Goal: Task Accomplishment & Management: Use online tool/utility

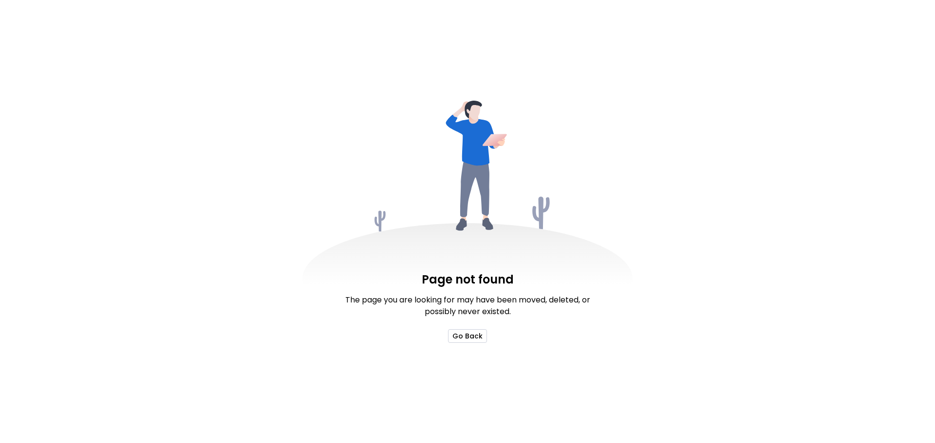
click at [474, 332] on button "Go Back" at bounding box center [467, 337] width 39 height 14
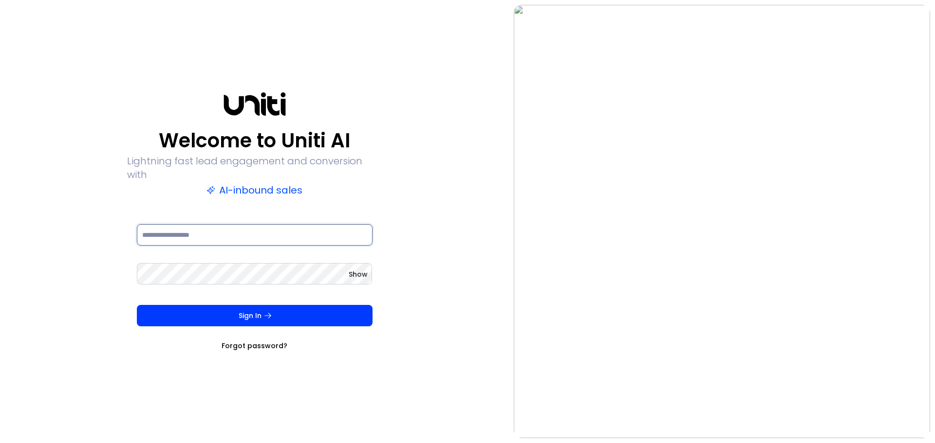
type input "**********"
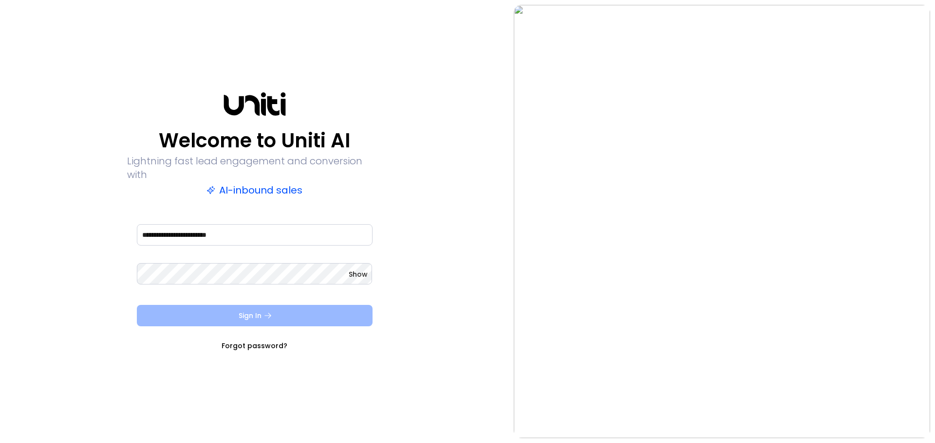
click at [247, 306] on button "Sign In" at bounding box center [255, 315] width 236 height 21
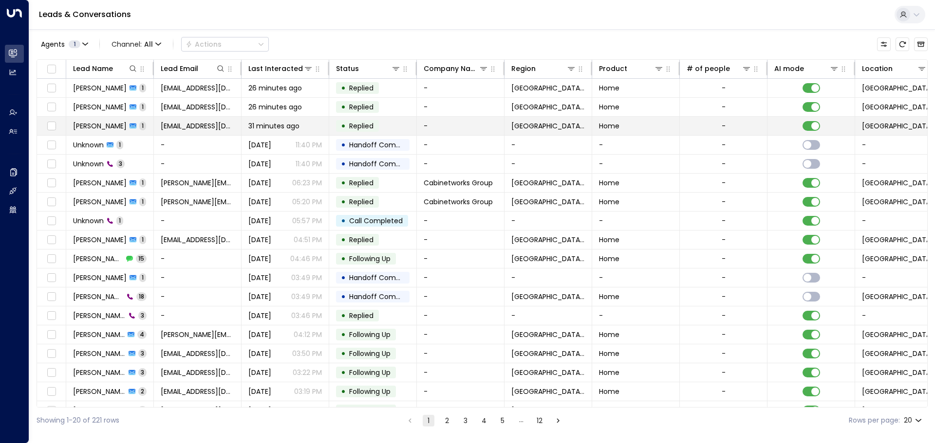
click at [168, 132] on td "[EMAIL_ADDRESS][DOMAIN_NAME]" at bounding box center [198, 126] width 88 height 18
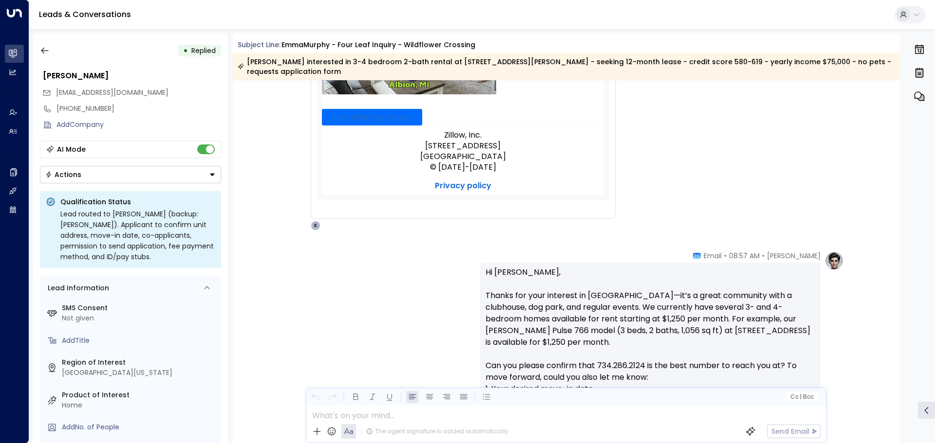
drag, startPoint x: 168, startPoint y: 132, endPoint x: 405, endPoint y: 296, distance: 288.6
click at [401, 349] on div "Katie Olson • 08:57 AM • Email Hi Emma, Thanks for your interest in Wildflower …" at bounding box center [566, 421] width 555 height 341
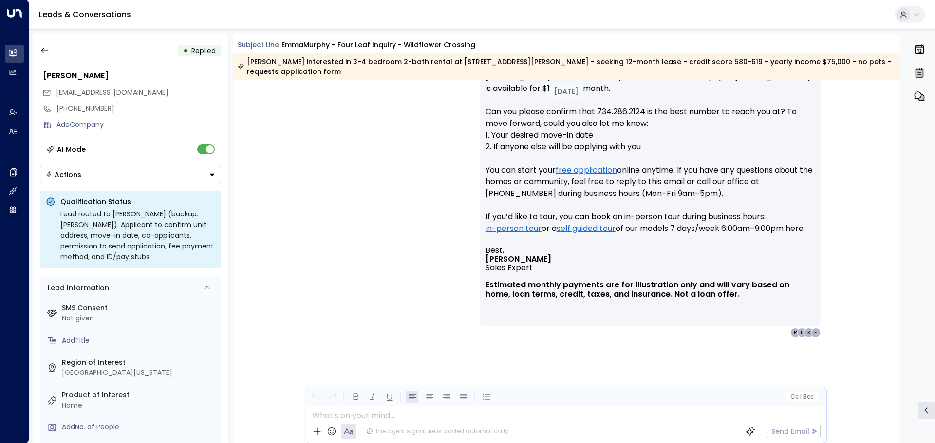
scroll to position [785, 0]
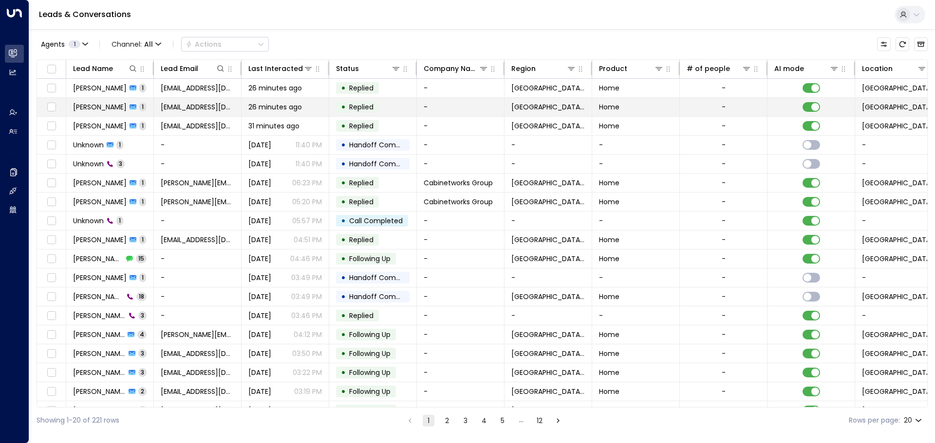
click at [171, 110] on span "[EMAIL_ADDRESS][DOMAIN_NAME]" at bounding box center [198, 107] width 74 height 10
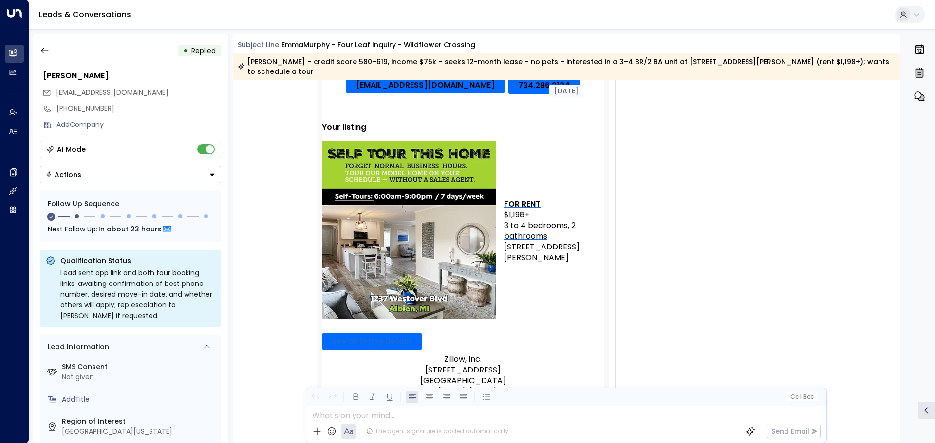
scroll to position [292, 0]
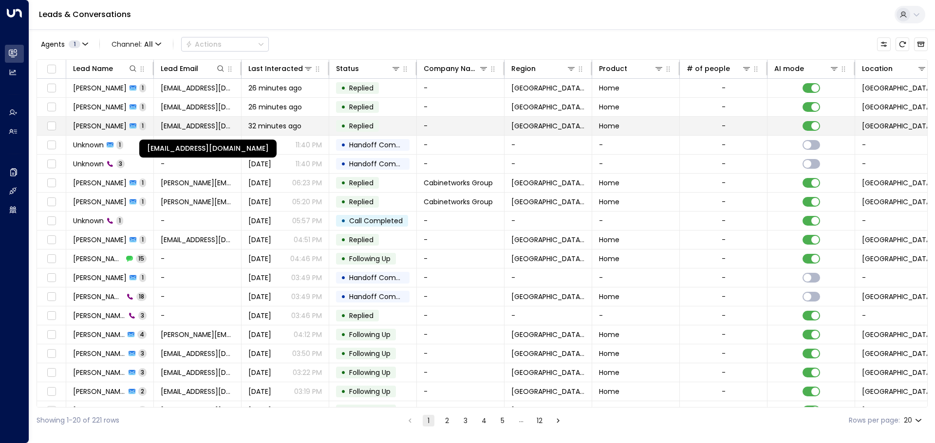
click at [196, 129] on span "[EMAIL_ADDRESS][DOMAIN_NAME]" at bounding box center [198, 126] width 74 height 10
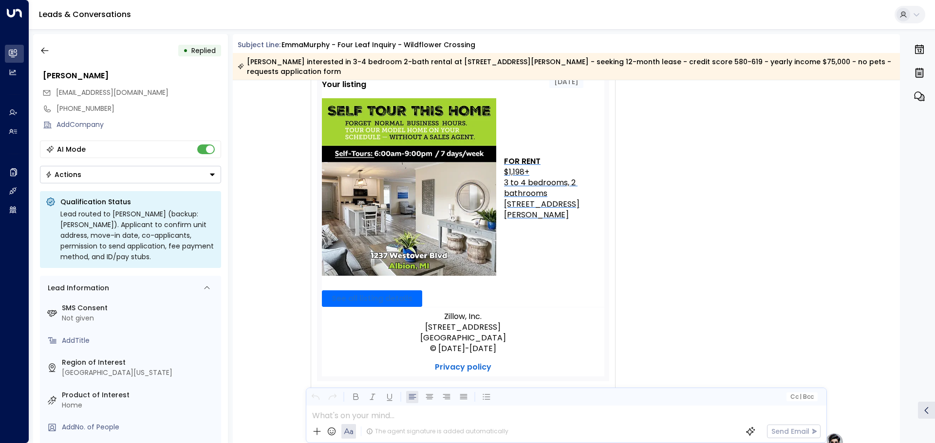
scroll to position [103, 0]
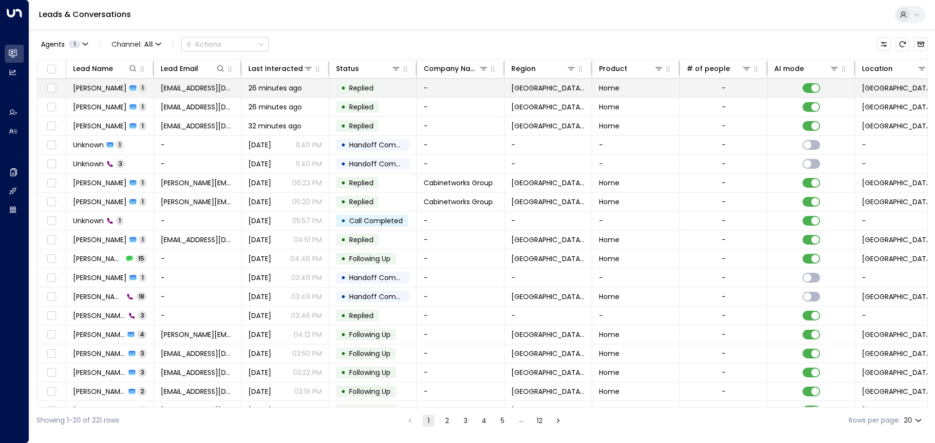
click at [301, 89] on span "26 minutes ago" at bounding box center [275, 88] width 54 height 10
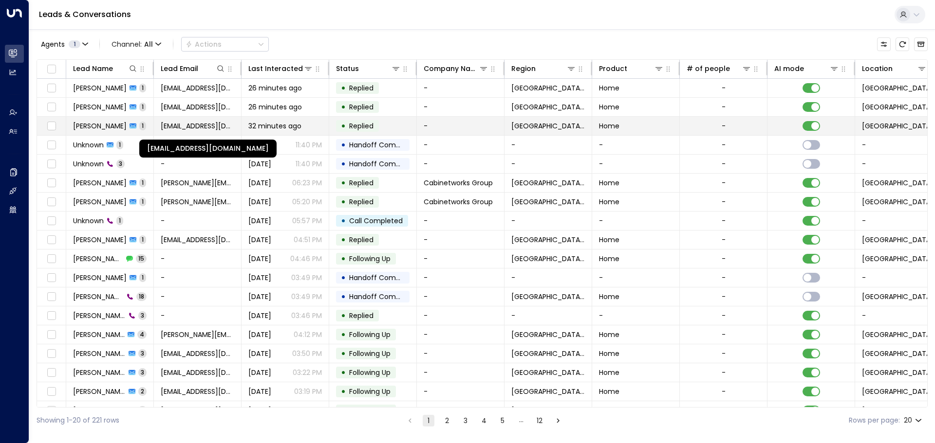
click at [202, 126] on span "[EMAIL_ADDRESS][DOMAIN_NAME]" at bounding box center [198, 126] width 74 height 10
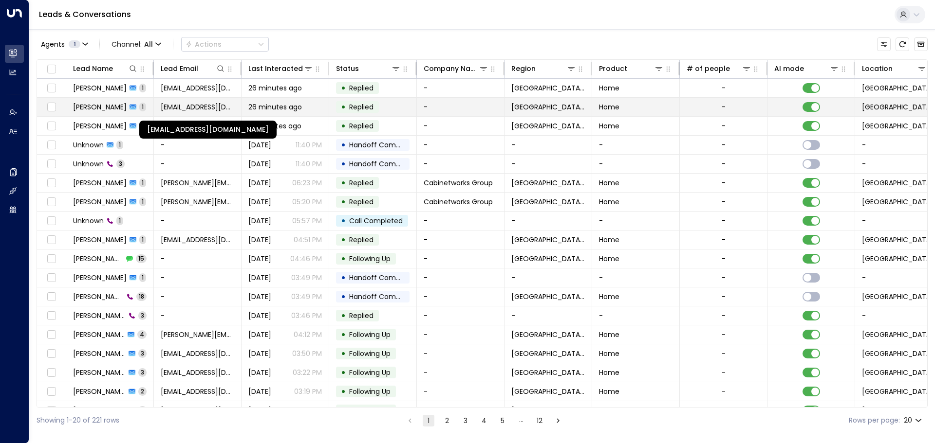
click at [180, 107] on span "[EMAIL_ADDRESS][DOMAIN_NAME]" at bounding box center [198, 107] width 74 height 10
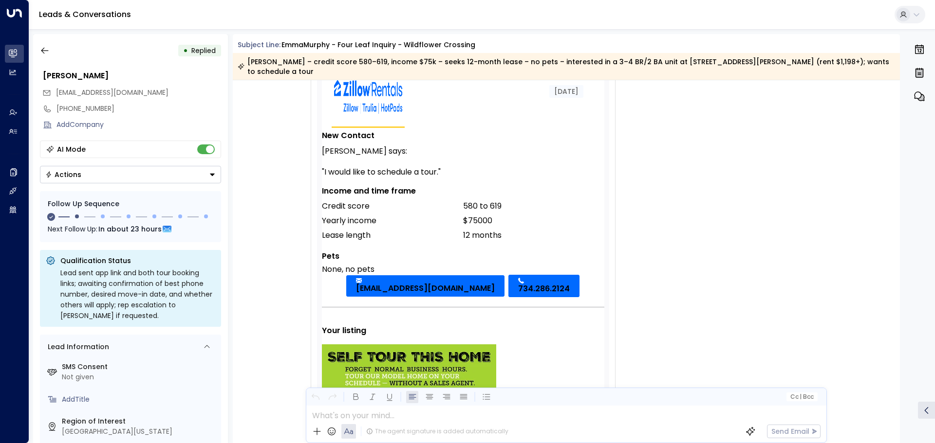
scroll to position [5, 0]
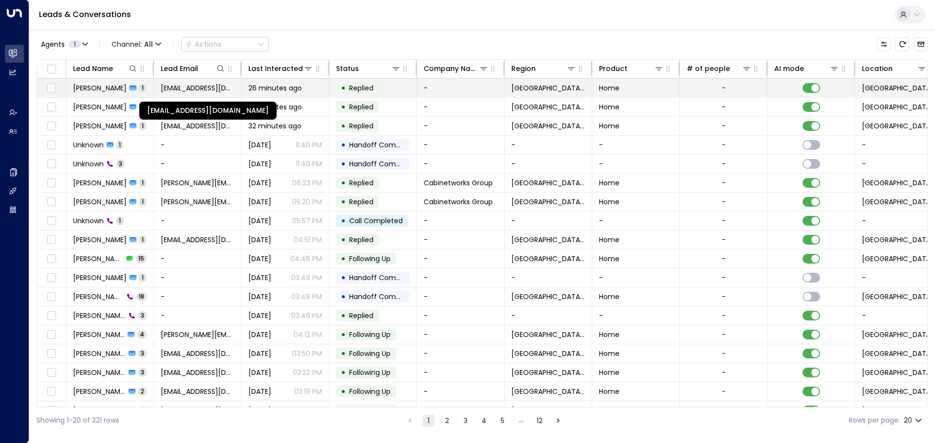
click at [183, 86] on span "[EMAIL_ADDRESS][DOMAIN_NAME]" at bounding box center [198, 88] width 74 height 10
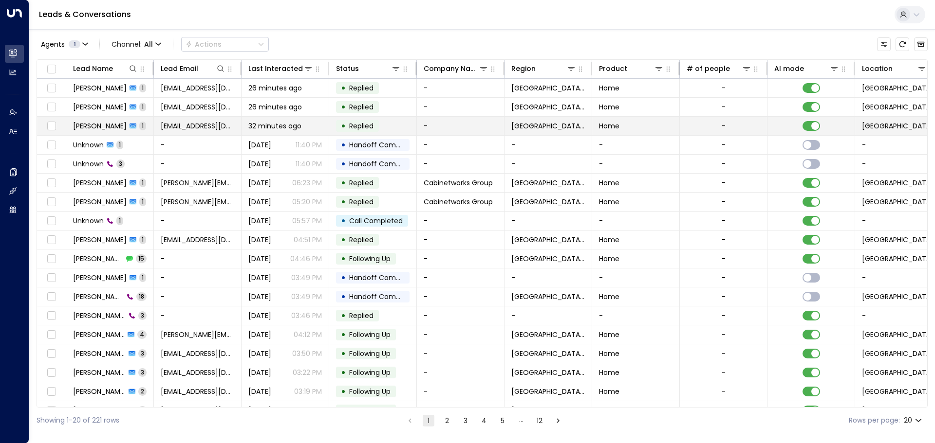
click at [273, 127] on span "32 minutes ago" at bounding box center [274, 126] width 53 height 10
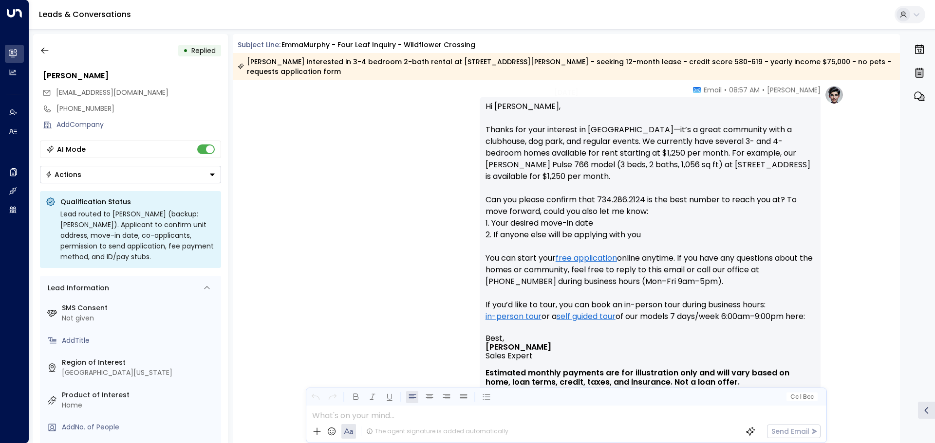
scroll to position [688, 0]
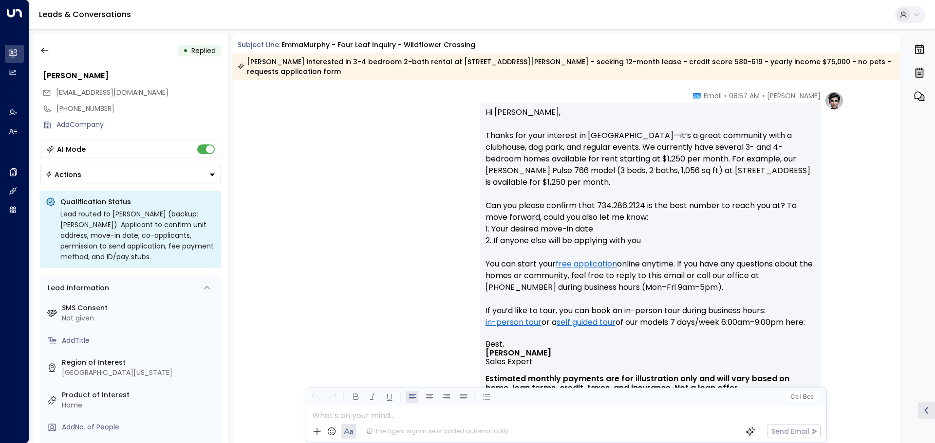
click at [547, 160] on p "Hi Emma, Thanks for your interest in Wildflower Crossing—it’s a great community…" at bounding box center [649, 224] width 329 height 234
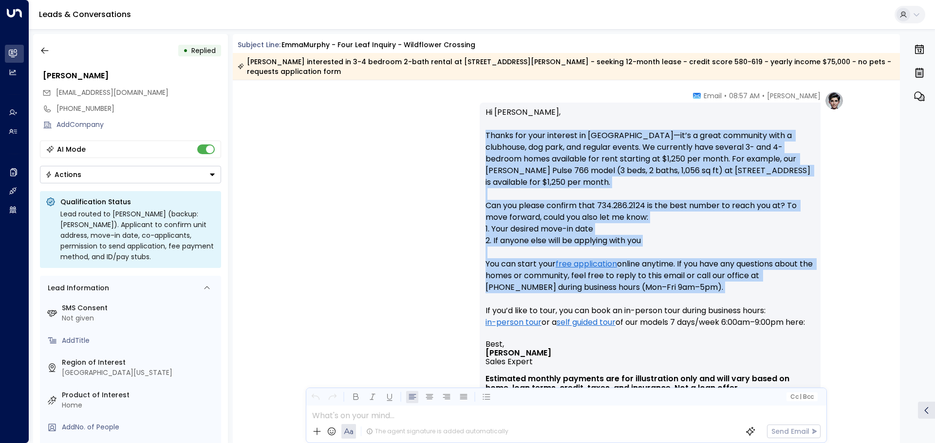
drag, startPoint x: 547, startPoint y: 160, endPoint x: 591, endPoint y: 292, distance: 138.6
click at [591, 292] on p "Hi Emma, Thanks for your interest in Wildflower Crossing—it’s a great community…" at bounding box center [649, 224] width 329 height 234
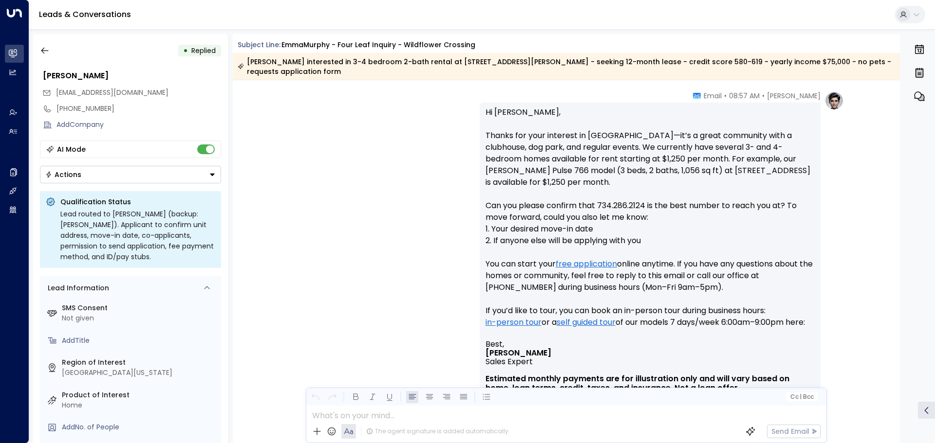
click at [535, 129] on p "Hi Emma, Thanks for your interest in Wildflower Crossing—it’s a great community…" at bounding box center [649, 224] width 329 height 234
click at [530, 115] on p "Hi Emma, Thanks for your interest in Wildflower Crossing—it’s a great community…" at bounding box center [649, 224] width 329 height 234
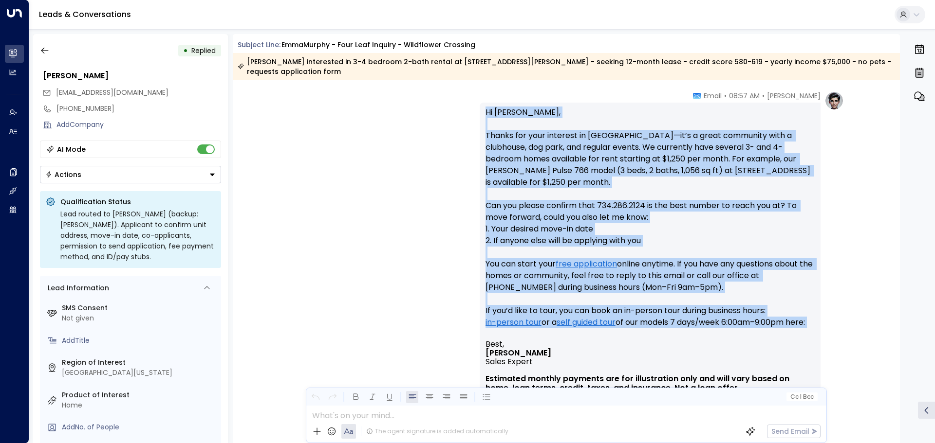
drag, startPoint x: 530, startPoint y: 115, endPoint x: 602, endPoint y: 338, distance: 234.5
click at [602, 338] on p "Hi Emma, Thanks for your interest in Wildflower Crossing—it’s a great community…" at bounding box center [649, 224] width 329 height 234
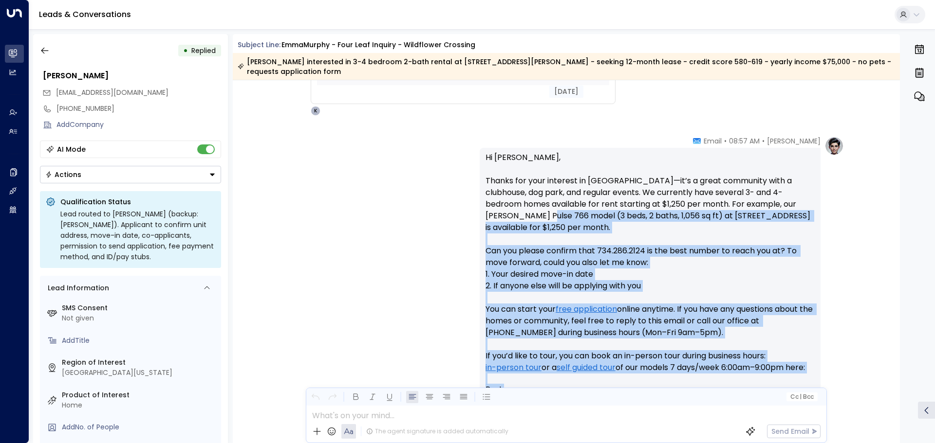
scroll to position [639, 0]
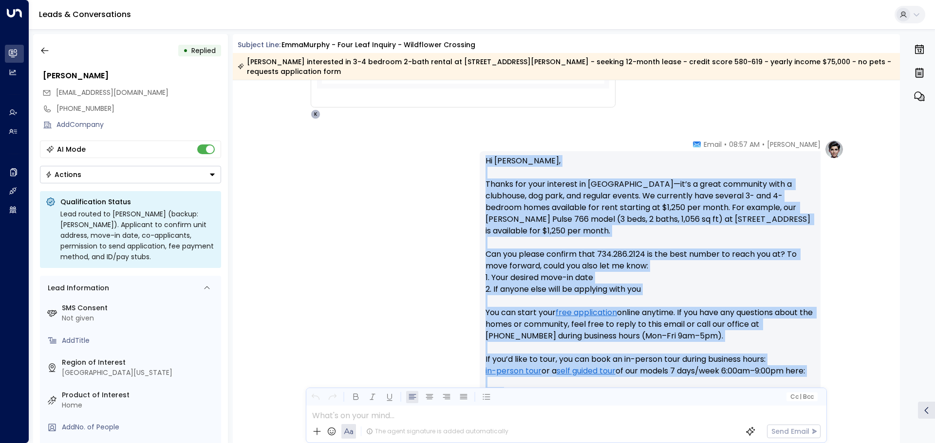
drag, startPoint x: 721, startPoint y: 360, endPoint x: 469, endPoint y: 165, distance: 318.6
click at [469, 165] on div "Katie Olson • 08:57 AM • Email Hi Emma, Thanks for your interest in Wildflower …" at bounding box center [566, 310] width 555 height 341
copy div "Hi Emma, Thanks for your interest in Wildflower Crossing—it’s a great community…"
click at [546, 209] on p "Hi Emma, Thanks for your interest in Wildflower Crossing—it’s a great community…" at bounding box center [649, 272] width 329 height 234
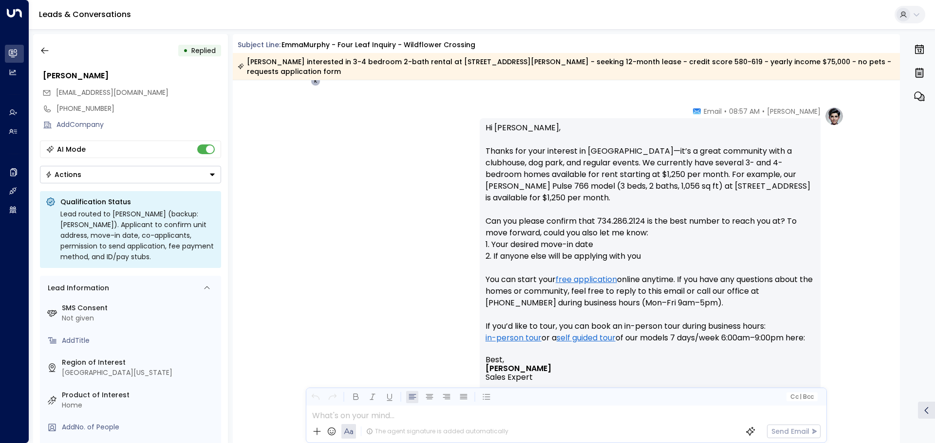
scroll to position [688, 0]
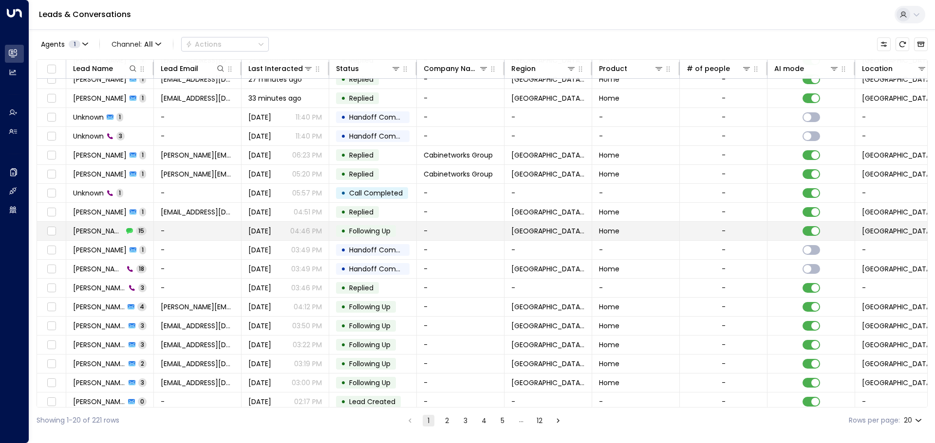
scroll to position [54, 0]
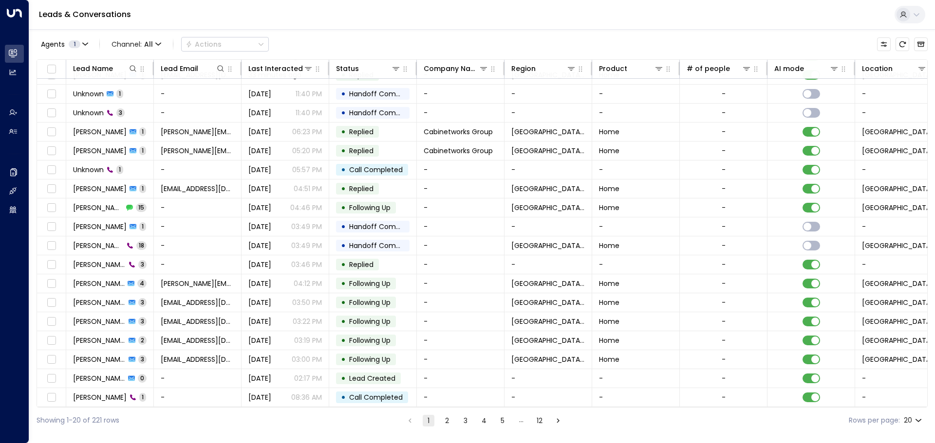
click at [447, 424] on button "2" at bounding box center [447, 421] width 12 height 12
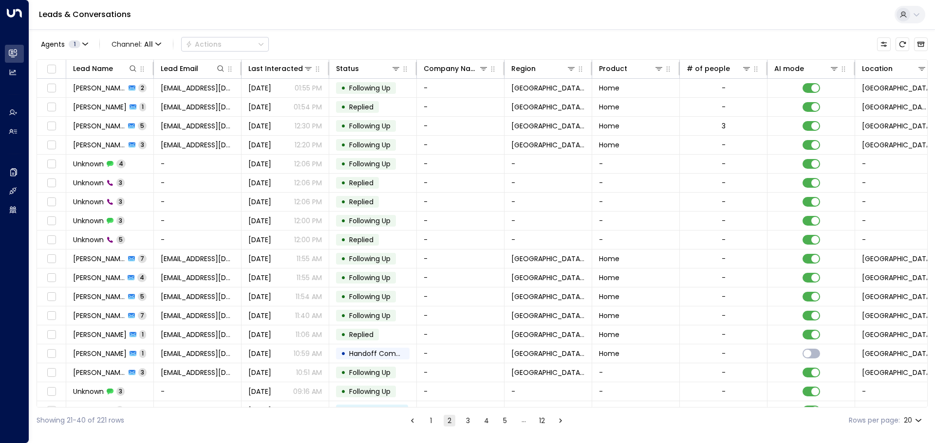
click at [436, 420] on li "1" at bounding box center [431, 421] width 13 height 12
click at [430, 425] on button "1" at bounding box center [431, 421] width 12 height 12
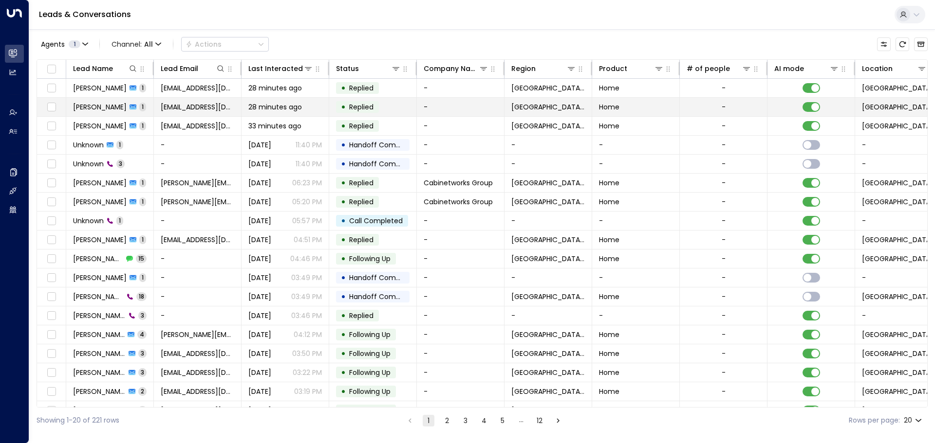
click at [77, 106] on span "[PERSON_NAME]" at bounding box center [100, 107] width 54 height 10
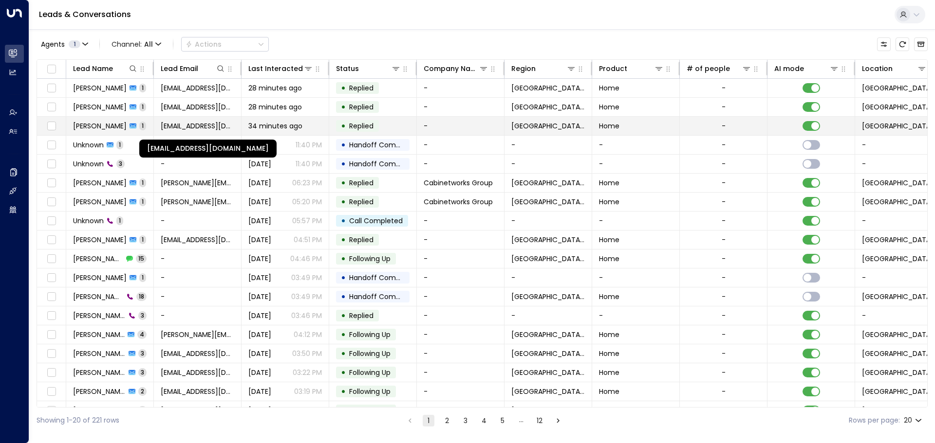
click at [178, 126] on span "[EMAIL_ADDRESS][DOMAIN_NAME]" at bounding box center [198, 126] width 74 height 10
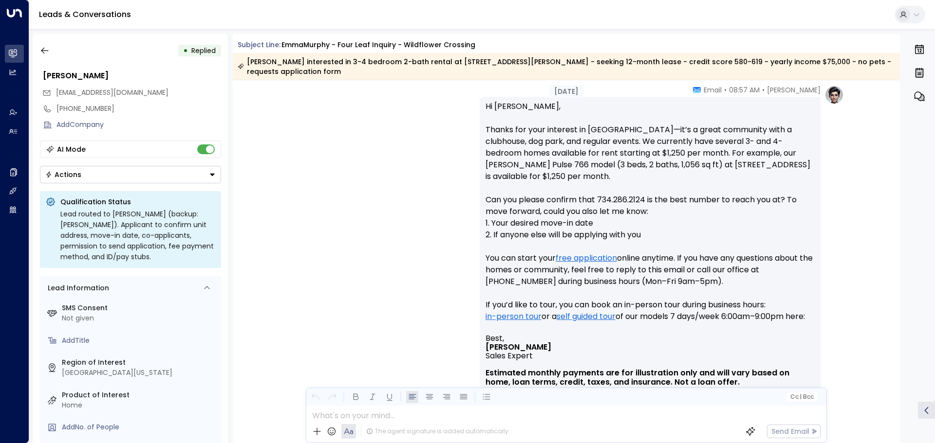
scroll to position [785, 0]
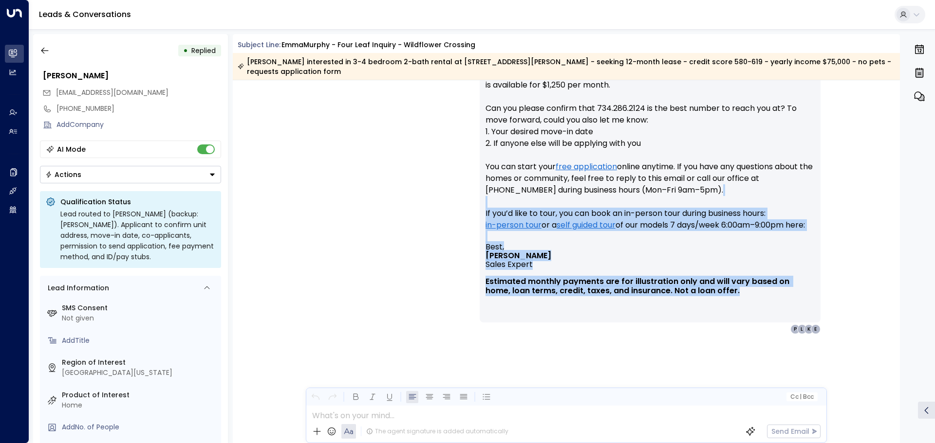
drag, startPoint x: 743, startPoint y: 307, endPoint x: 502, endPoint y: 191, distance: 267.4
click at [511, 195] on div "Hi Emma, Thanks for your interest in Wildflower Crossing—it’s a great community…" at bounding box center [649, 164] width 329 height 310
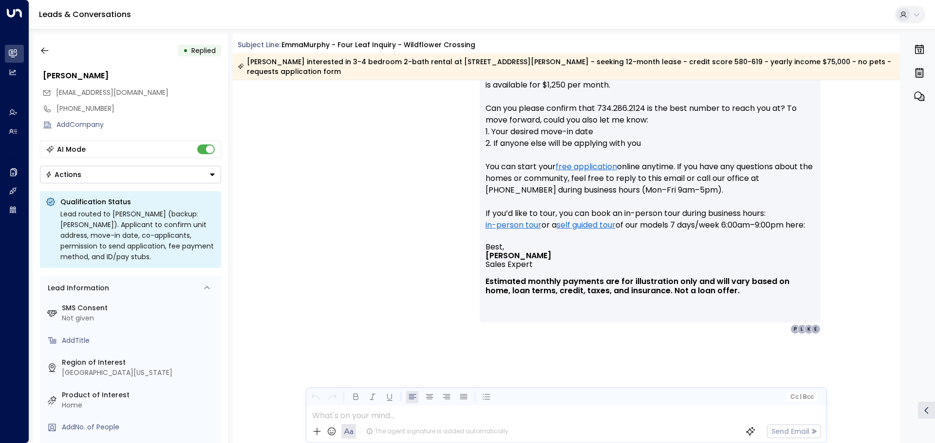
click at [496, 189] on p "Hi Emma, Thanks for your interest in Wildflower Crossing—it’s a great community…" at bounding box center [649, 126] width 329 height 234
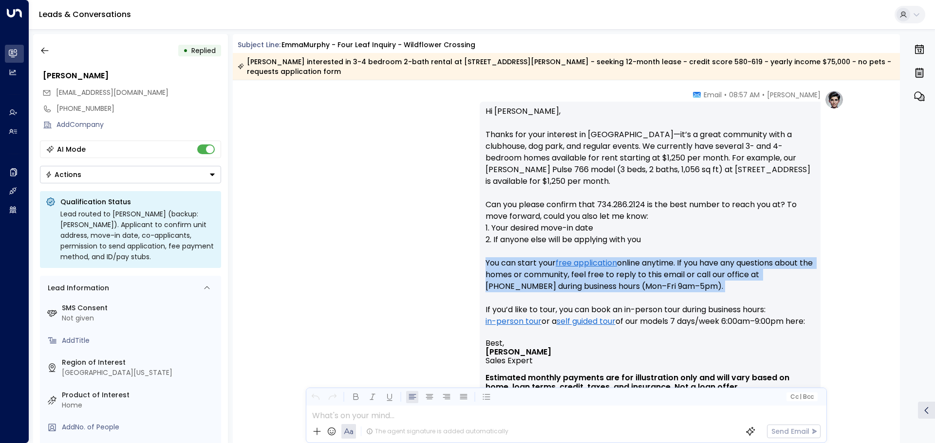
scroll to position [688, 0]
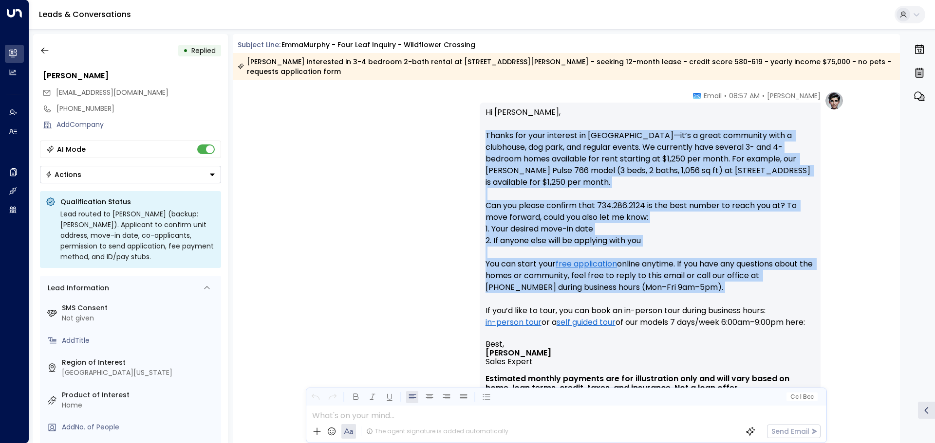
drag, startPoint x: 496, startPoint y: 189, endPoint x: 483, endPoint y: 134, distance: 57.0
click at [485, 141] on p "Hi Emma, Thanks for your interest in Wildflower Crossing—it’s a great community…" at bounding box center [649, 224] width 329 height 234
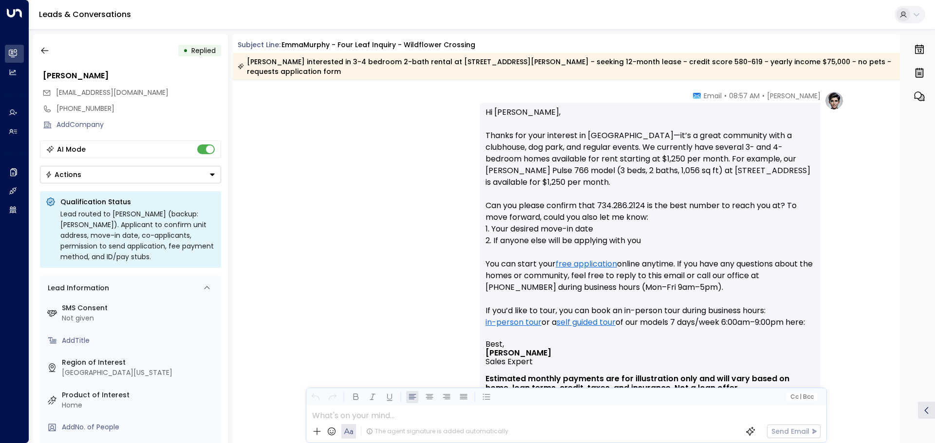
click at [485, 115] on p "Hi Emma, Thanks for your interest in Wildflower Crossing—it’s a great community…" at bounding box center [649, 224] width 329 height 234
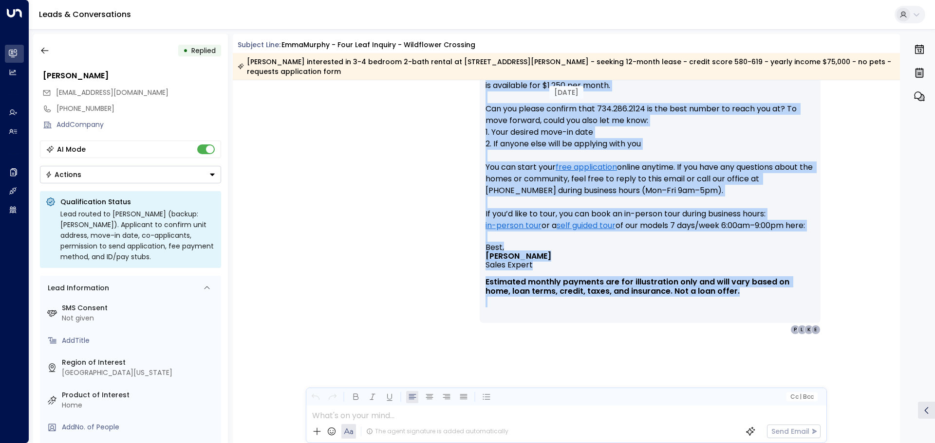
scroll to position [785, 0]
drag, startPoint x: 484, startPoint y: 115, endPoint x: 617, endPoint y: 314, distance: 239.8
click at [617, 314] on div "Hi Emma, Thanks for your interest in Wildflower Crossing—it’s a great community…" at bounding box center [649, 164] width 329 height 310
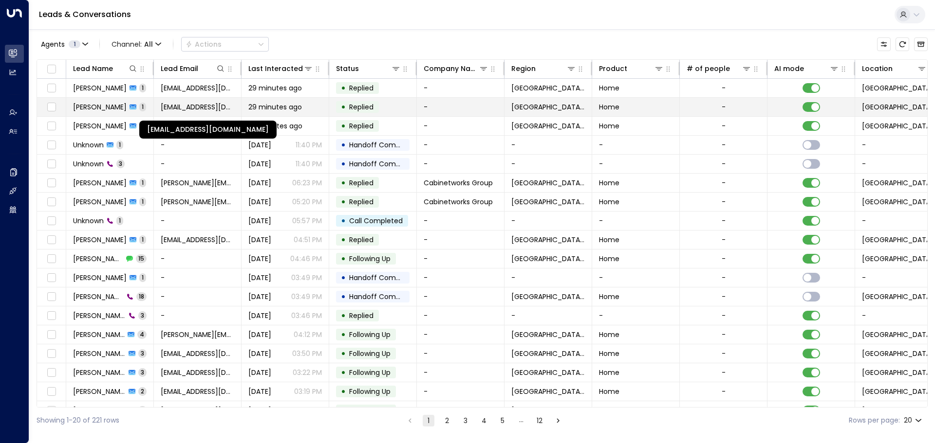
click at [176, 106] on span "[EMAIL_ADDRESS][DOMAIN_NAME]" at bounding box center [198, 107] width 74 height 10
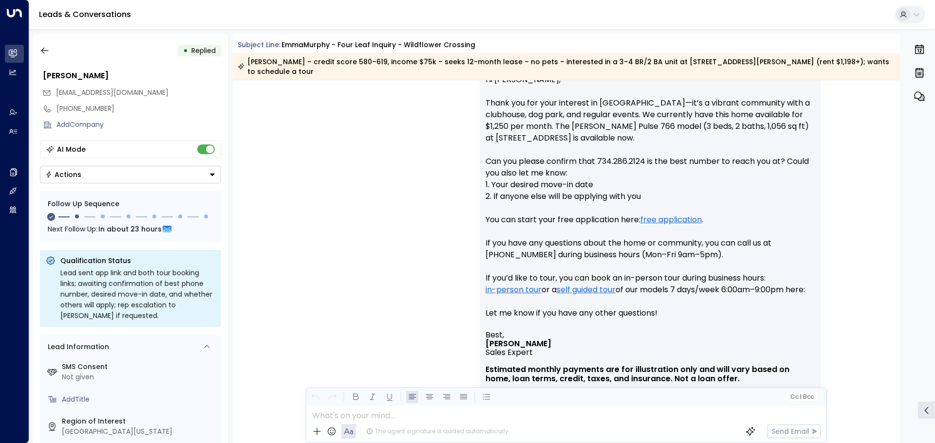
scroll to position [687, 0]
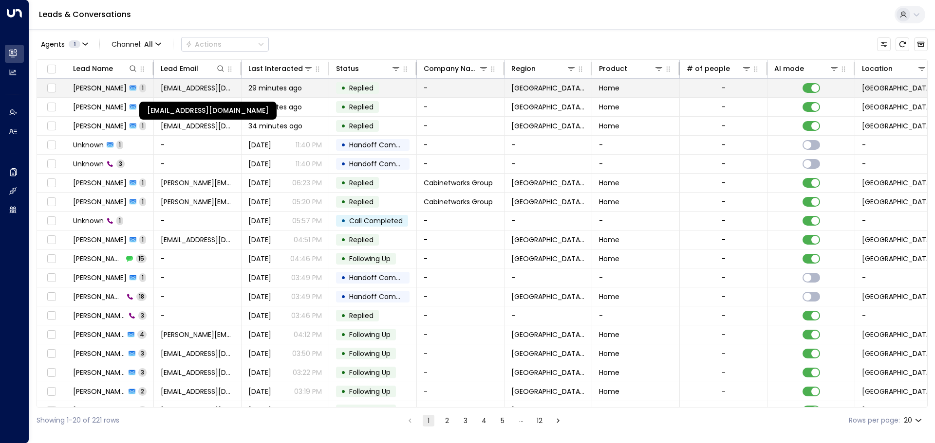
click at [195, 90] on span "[EMAIL_ADDRESS][DOMAIN_NAME]" at bounding box center [198, 88] width 74 height 10
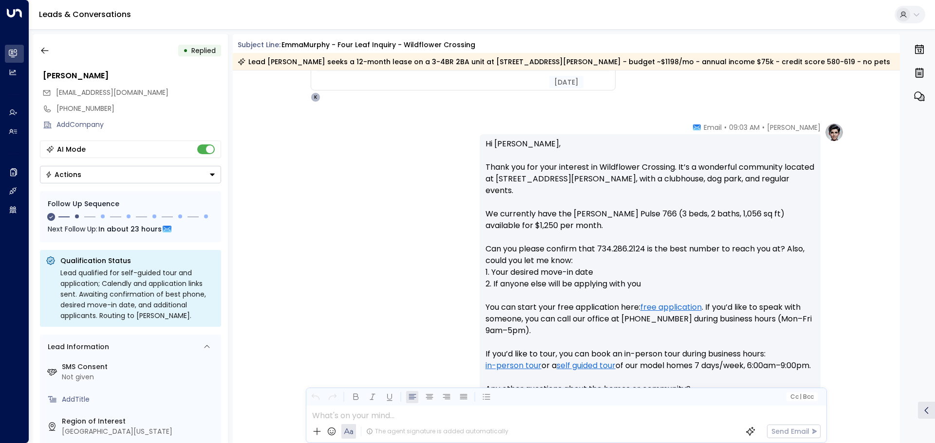
scroll to position [677, 0]
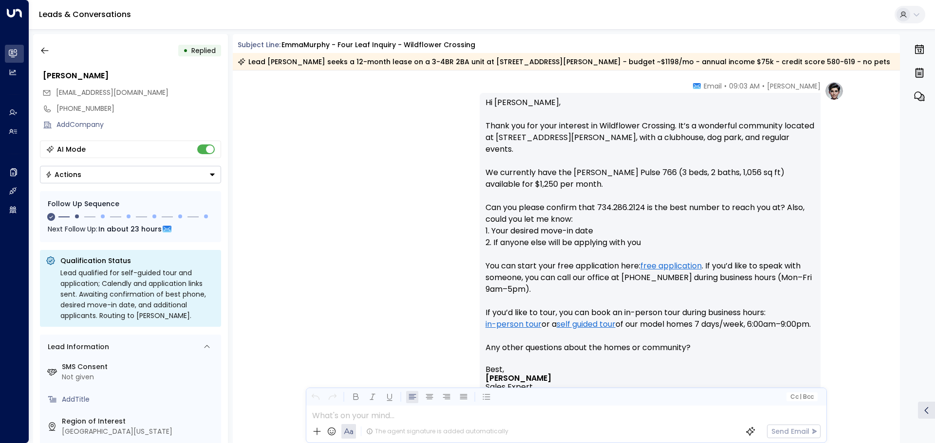
click at [669, 237] on p "Hi Emma, Thank you for your interest in Wildflower Crossing. It’s a wonderful c…" at bounding box center [649, 231] width 329 height 269
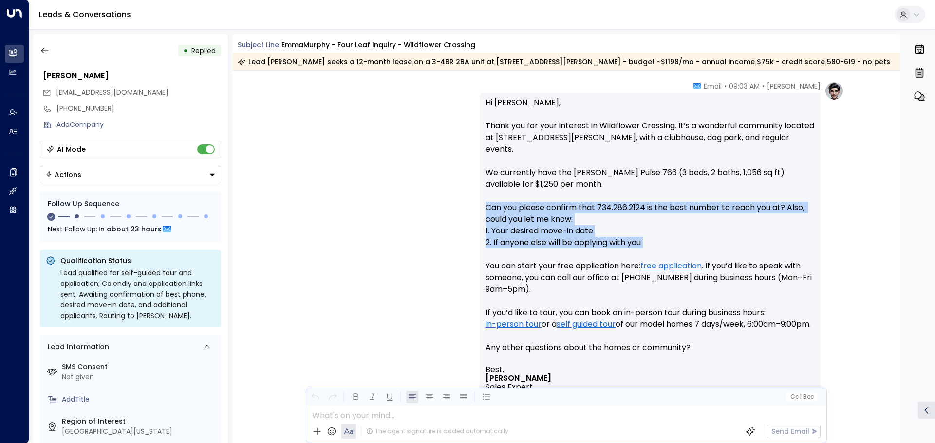
drag, startPoint x: 669, startPoint y: 237, endPoint x: 665, endPoint y: 210, distance: 27.5
click at [665, 210] on p "Hi Emma, Thank you for your interest in Wildflower Crossing. It’s a wonderful c…" at bounding box center [649, 231] width 329 height 269
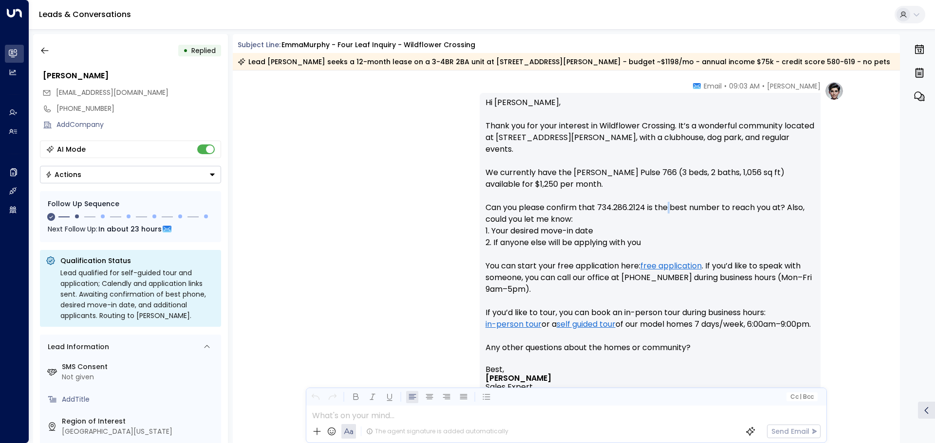
click at [665, 210] on p "Hi Emma, Thank you for your interest in Wildflower Crossing. It’s a wonderful c…" at bounding box center [649, 231] width 329 height 269
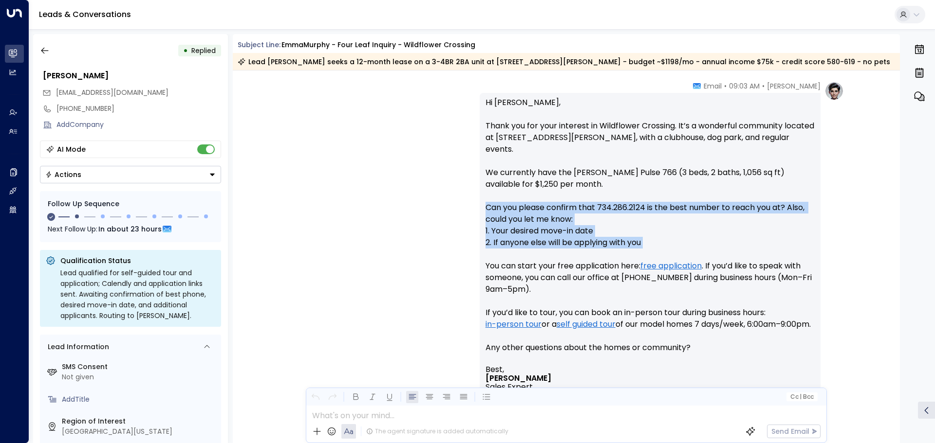
drag, startPoint x: 665, startPoint y: 210, endPoint x: 672, endPoint y: 238, distance: 28.9
click at [672, 238] on p "Hi Emma, Thank you for your interest in Wildflower Crossing. It’s a wonderful c…" at bounding box center [649, 231] width 329 height 269
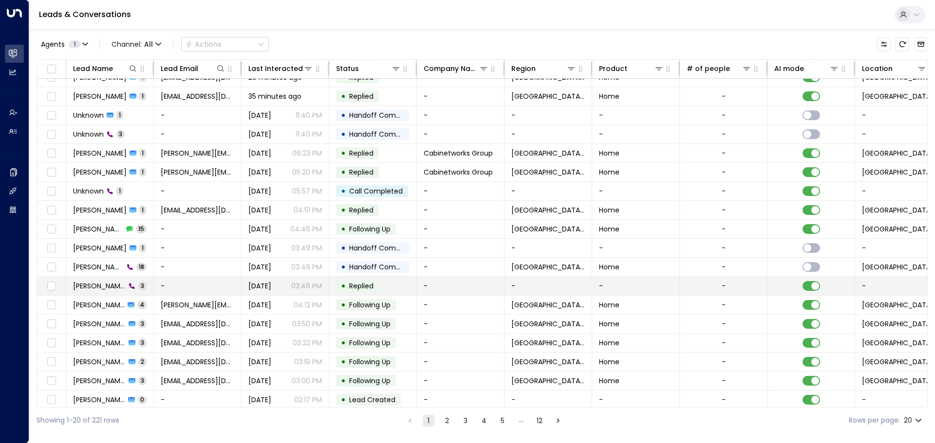
scroll to position [54, 0]
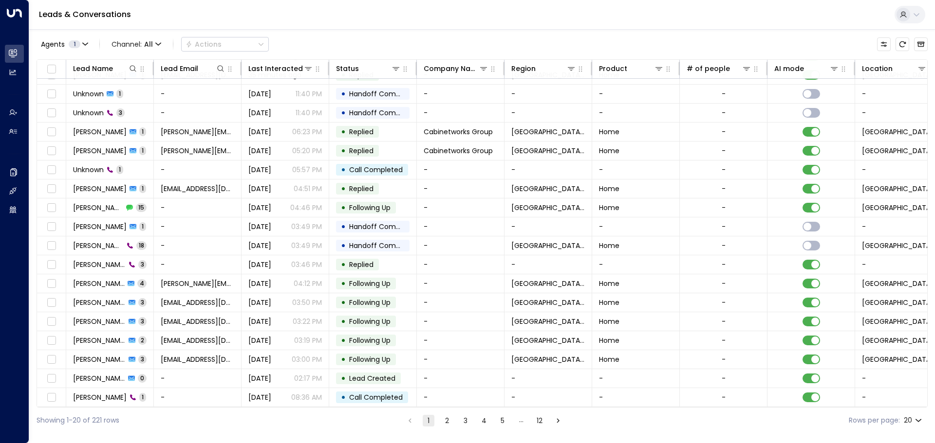
click at [533, 422] on ul "1 2 3 4 5 … 12" at bounding box center [484, 421] width 161 height 12
click at [539, 419] on button "12" at bounding box center [540, 421] width 12 height 12
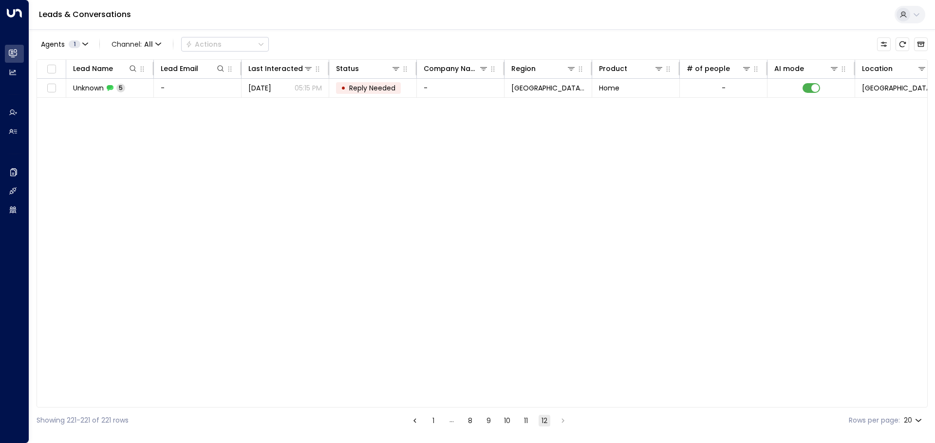
click at [481, 426] on ul "1 … 8 9 10 11 12" at bounding box center [488, 421] width 161 height 12
click at [475, 424] on button "8" at bounding box center [470, 421] width 12 height 12
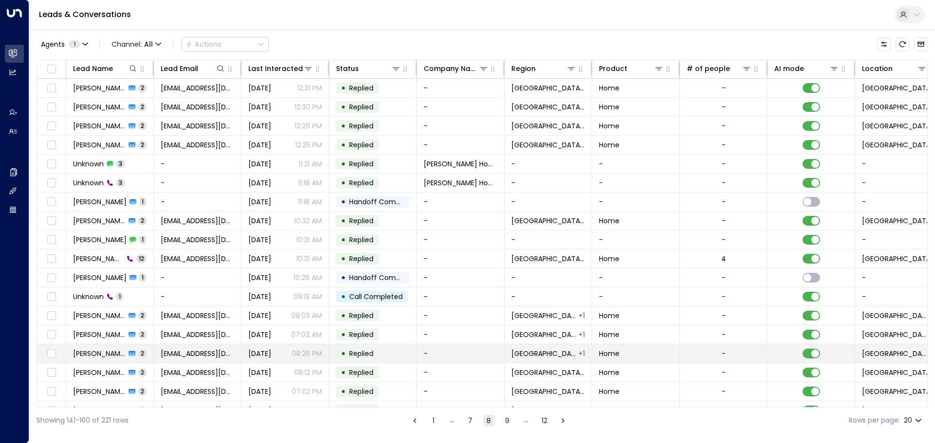
scroll to position [54, 0]
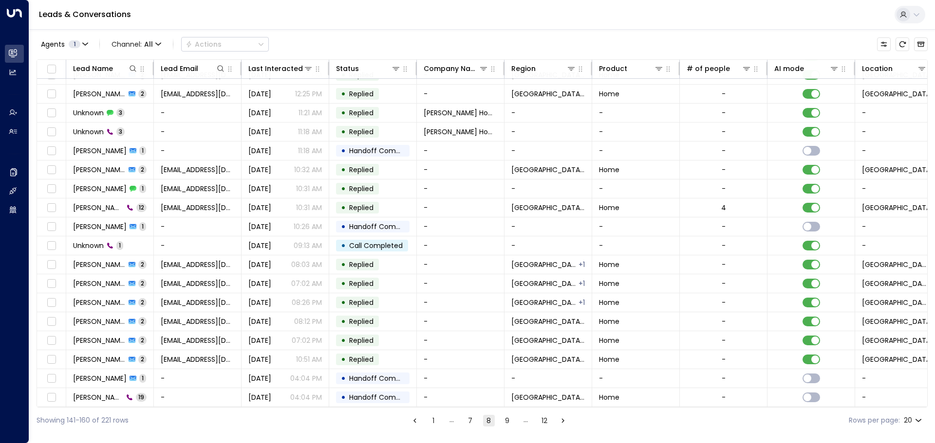
click at [432, 424] on button "1" at bounding box center [433, 421] width 12 height 12
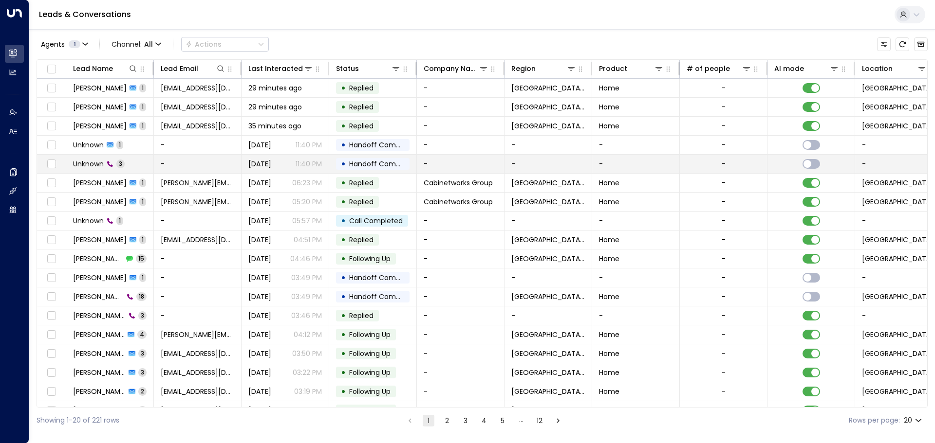
click at [191, 159] on td "-" at bounding box center [198, 164] width 88 height 18
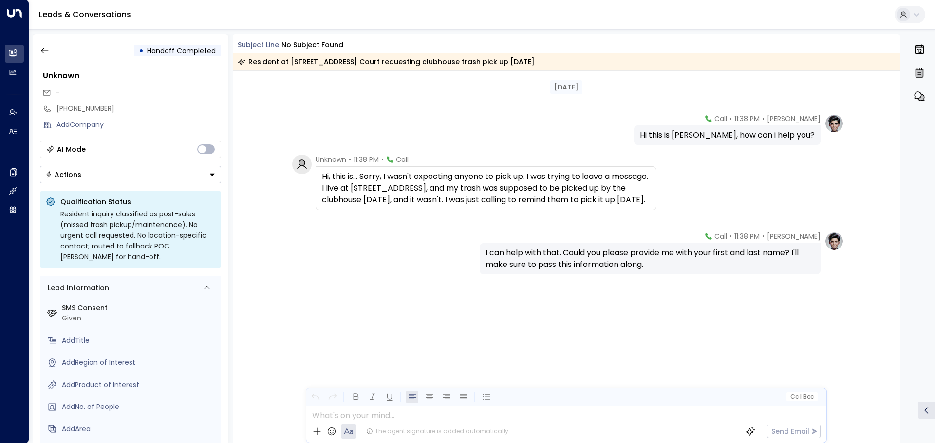
drag, startPoint x: 385, startPoint y: 202, endPoint x: 324, endPoint y: 172, distance: 67.9
click at [324, 172] on div "Hi, this is... Sorry, I wasn't expecting anyone to pick up. I was trying to lea…" at bounding box center [486, 188] width 328 height 35
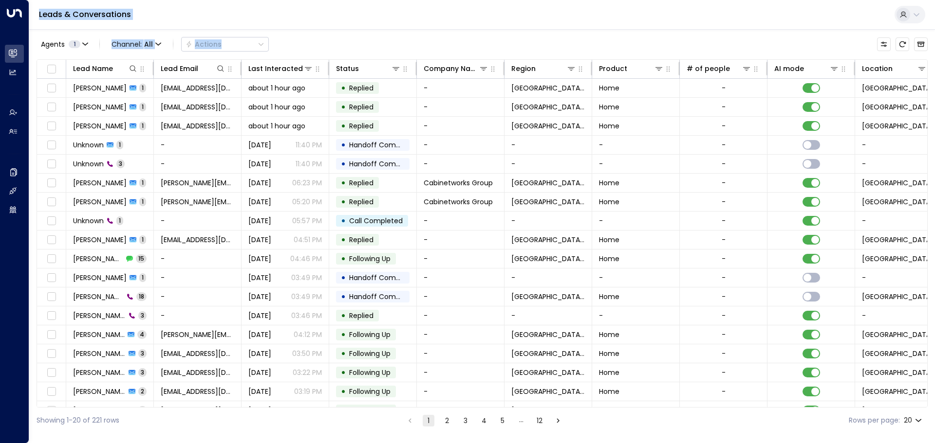
click at [261, 51] on div "Leads & Conversations Agents 1 Channel: All Actions Lead Name Lead Email Last I…" at bounding box center [481, 217] width 905 height 434
click at [339, 36] on div "Agents 1 Channel: All Actions" at bounding box center [482, 44] width 891 height 20
